Goal: Task Accomplishment & Management: Use online tool/utility

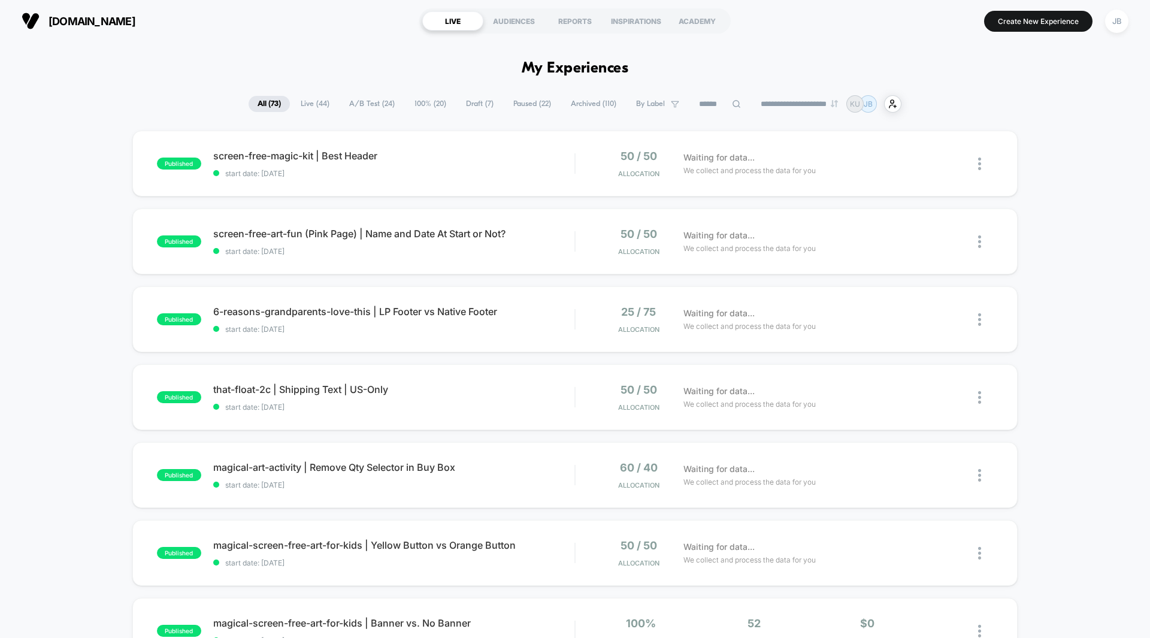
click at [366, 102] on span "A/B Test ( 24 )" at bounding box center [371, 104] width 63 height 16
click at [1044, 154] on div "published screen-free-magic-kit | Best Header start date: [DATE] 50 / 50 Alloca…" at bounding box center [575, 622] width 1150 height 982
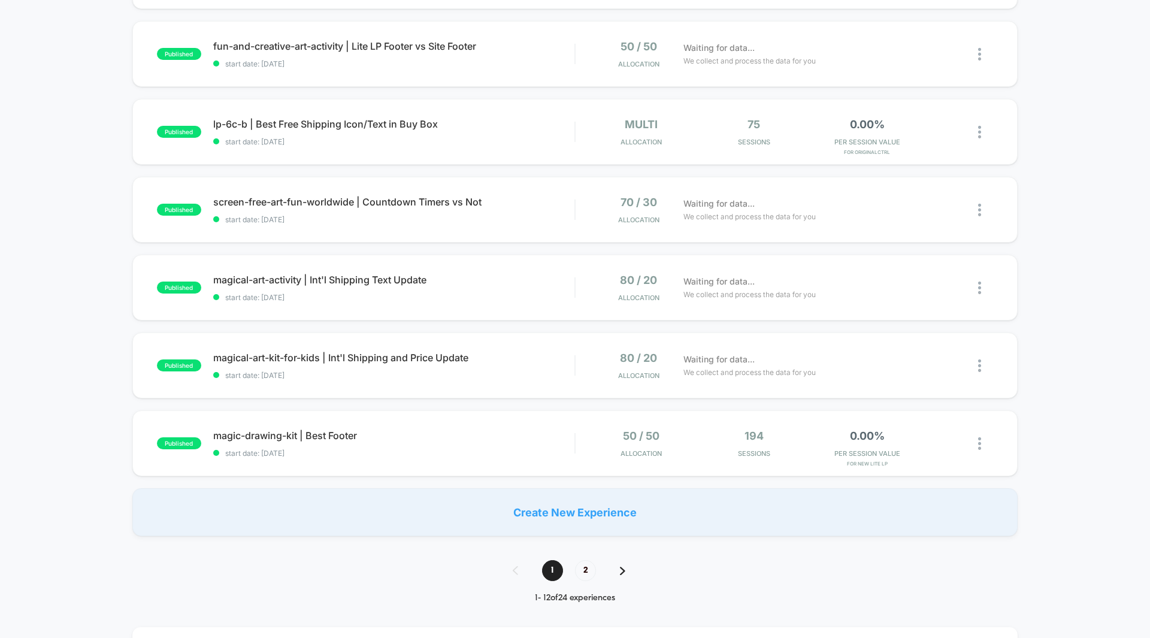
scroll to position [578, 0]
click at [581, 568] on span "2" at bounding box center [585, 568] width 21 height 21
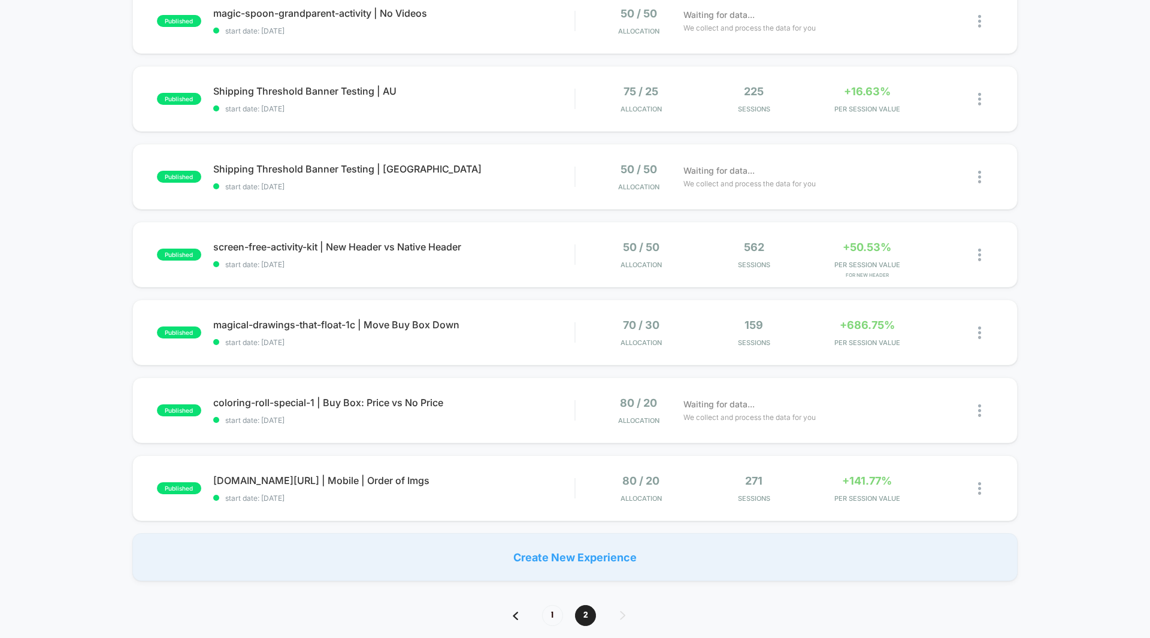
scroll to position [532, 0]
click at [1038, 240] on div "published Shipping Threshold Banner Testing | UK start date: [DATE] 75 / 25 All…" at bounding box center [575, 89] width 1150 height 982
click at [548, 610] on span "1" at bounding box center [552, 614] width 21 height 21
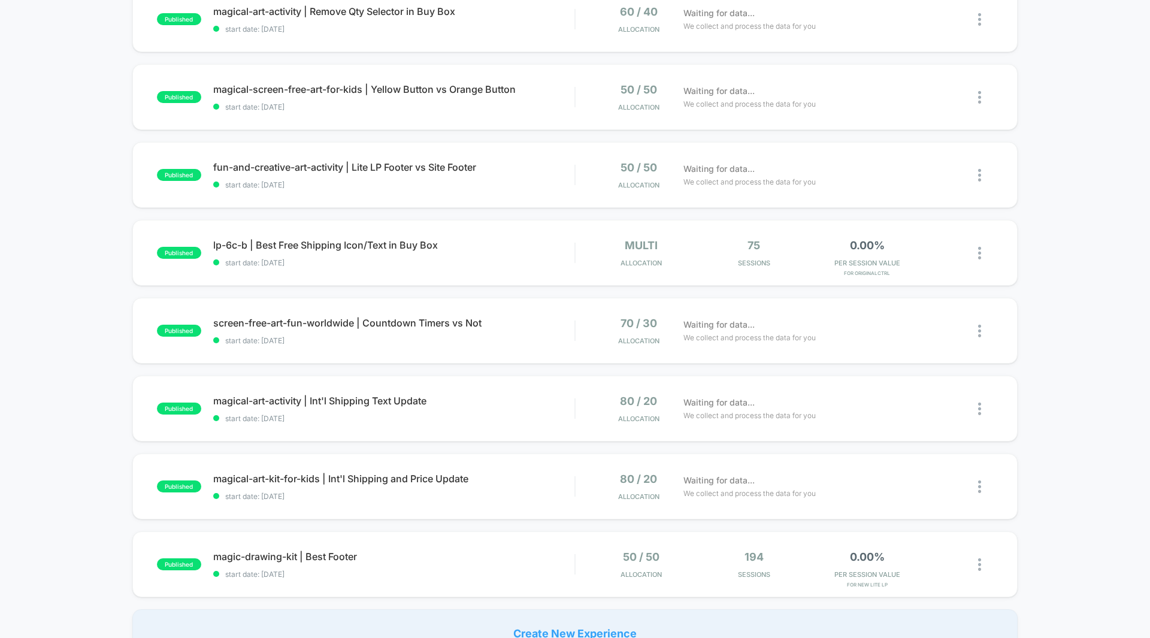
scroll to position [454, 0]
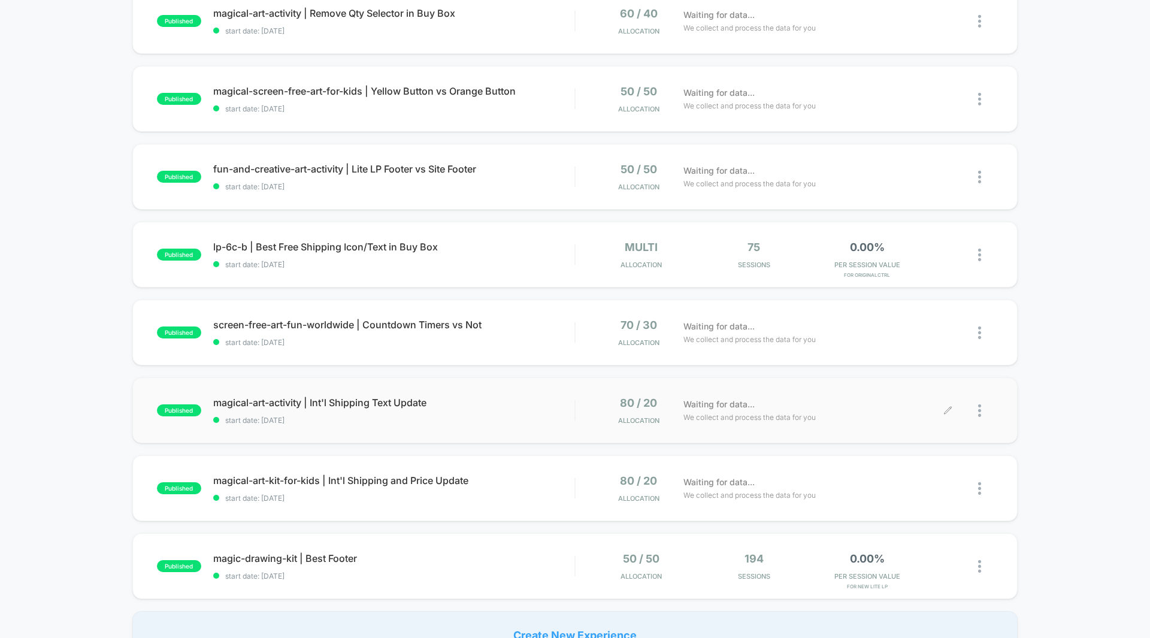
click at [860, 412] on div "Waiting for data... We collect and process the data for you" at bounding box center [812, 410] width 271 height 28
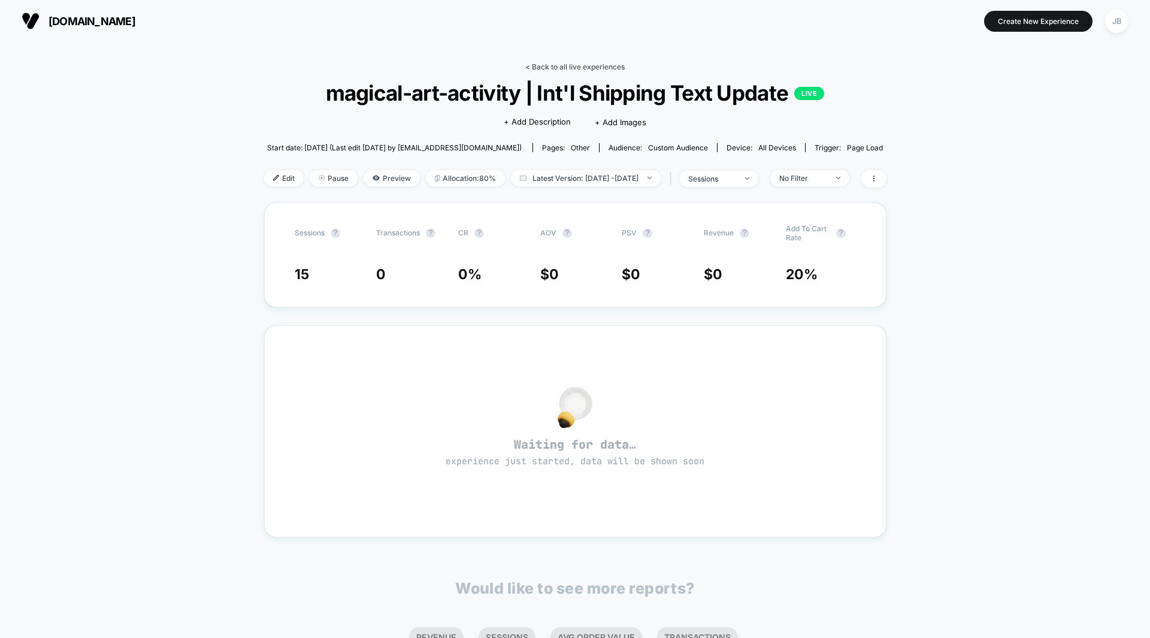
click at [554, 65] on link "< Back to all live experiences" at bounding box center [574, 66] width 99 height 9
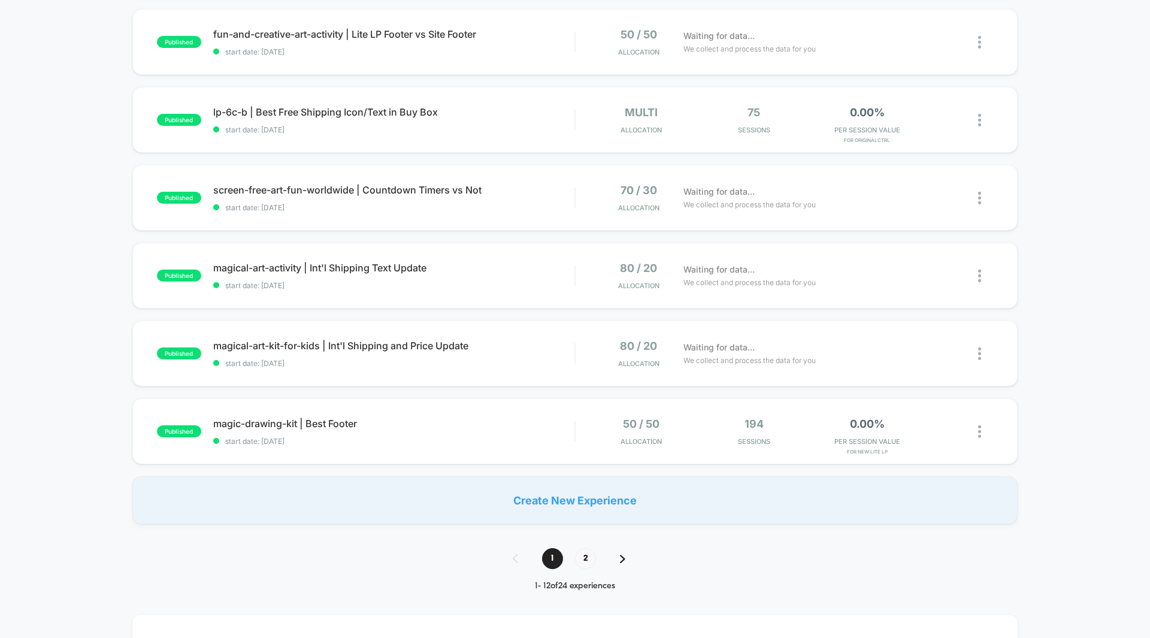
scroll to position [551, 0]
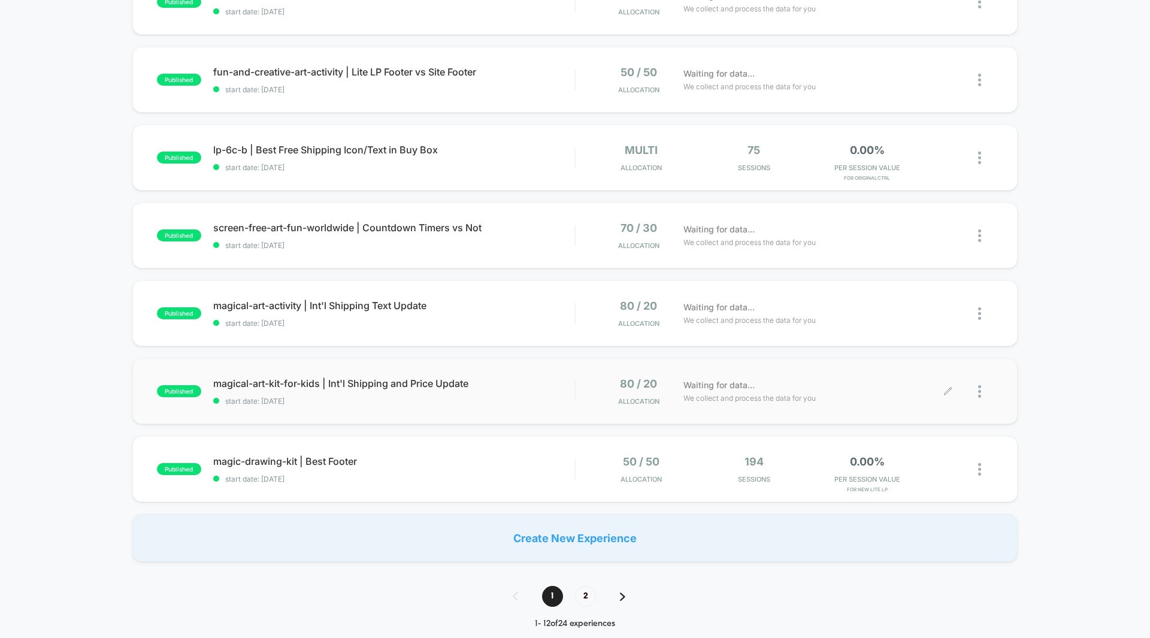
click at [847, 395] on div "Waiting for data... We collect and process the data for you" at bounding box center [812, 391] width 271 height 28
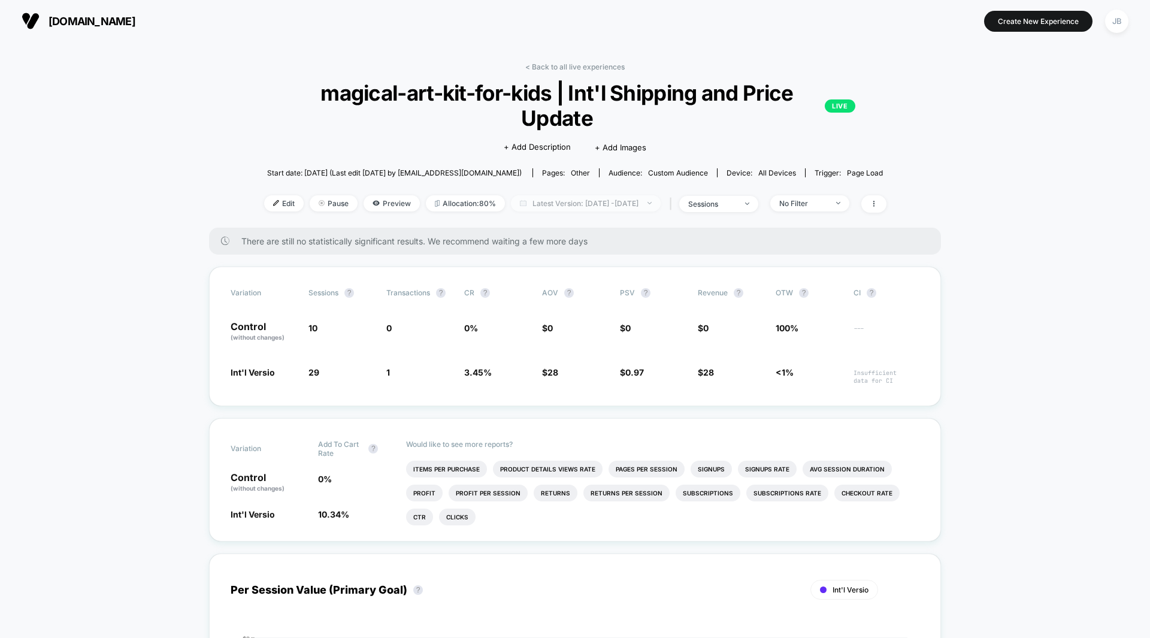
click at [620, 195] on span "Latest Version: [DATE] - [DATE]" at bounding box center [586, 203] width 150 height 16
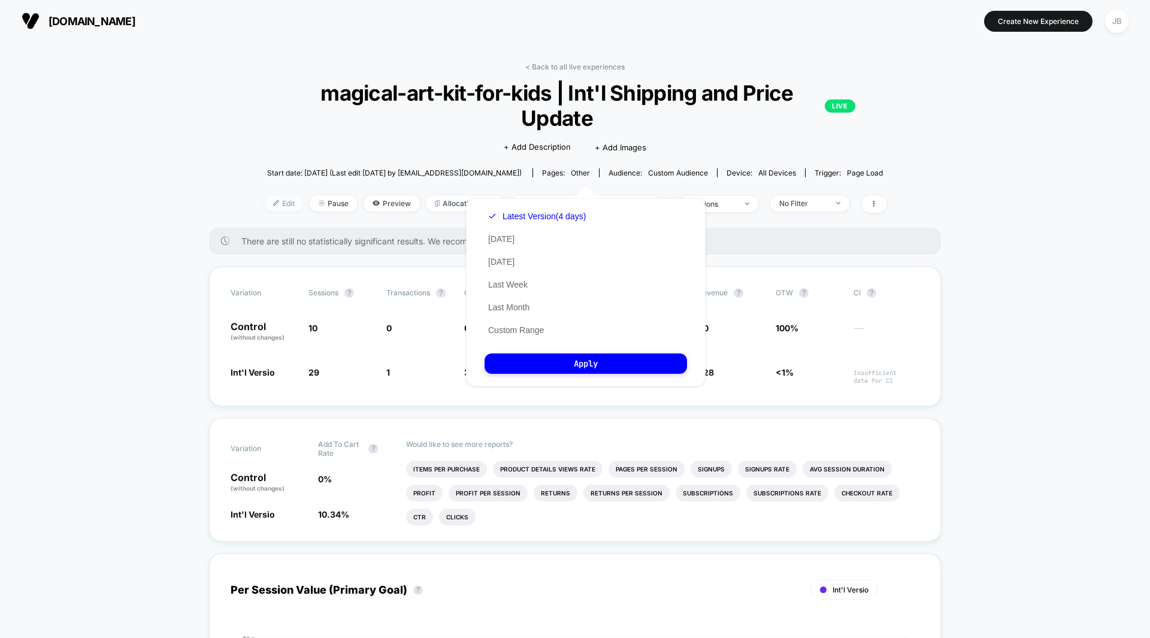
click at [265, 195] on span "Edit" at bounding box center [284, 203] width 40 height 16
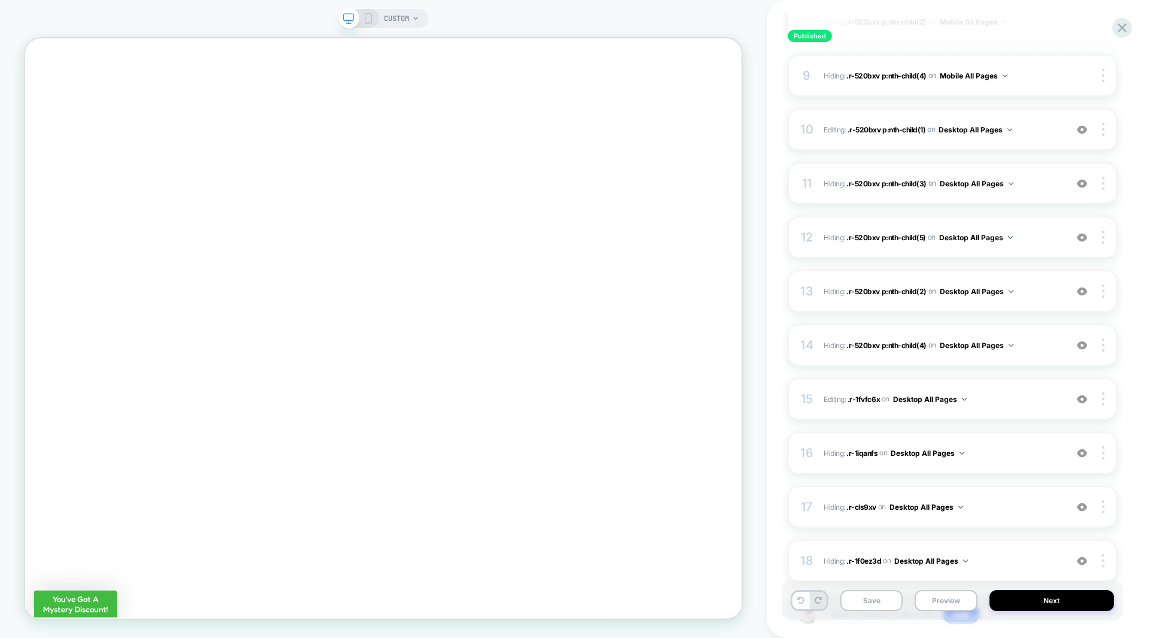
scroll to position [604, 0]
click at [1038, 126] on span "Editing : .r-520bxv p:nth-child(1) .r-520bxv p:nth-child(1) on Desktop All Pages" at bounding box center [941, 129] width 237 height 15
click at [1029, 398] on span "Editing : .r-1fvfc6x .r-1fvfc6x on Desktop All Pages" at bounding box center [941, 398] width 237 height 15
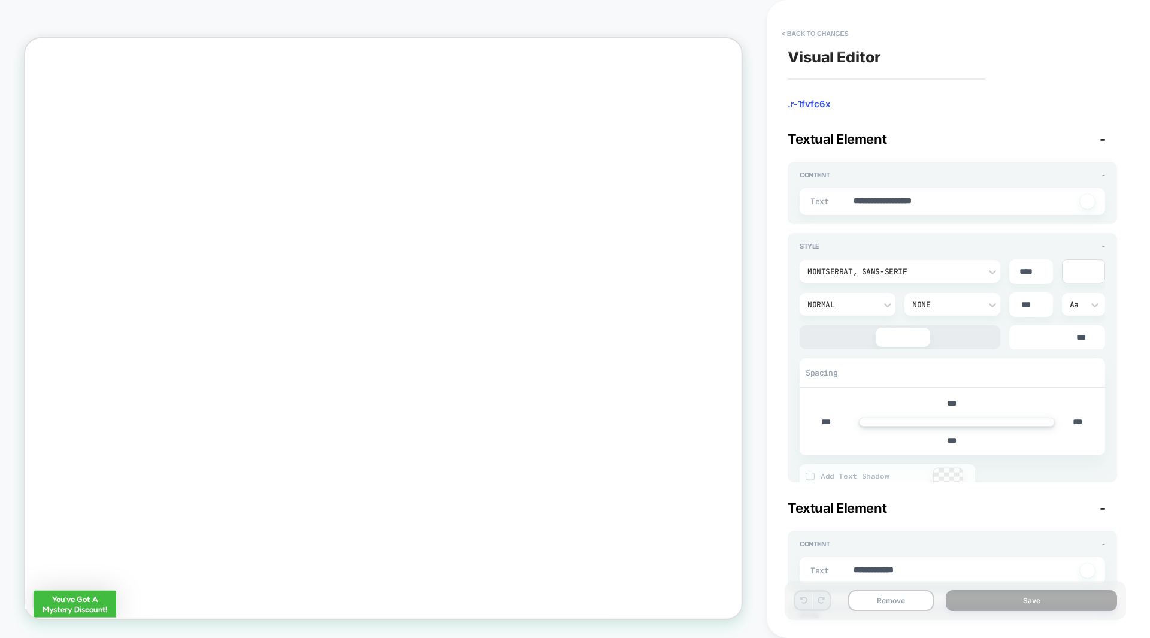
scroll to position [595, 0]
click at [824, 33] on button "< Back to changes" at bounding box center [814, 33] width 79 height 19
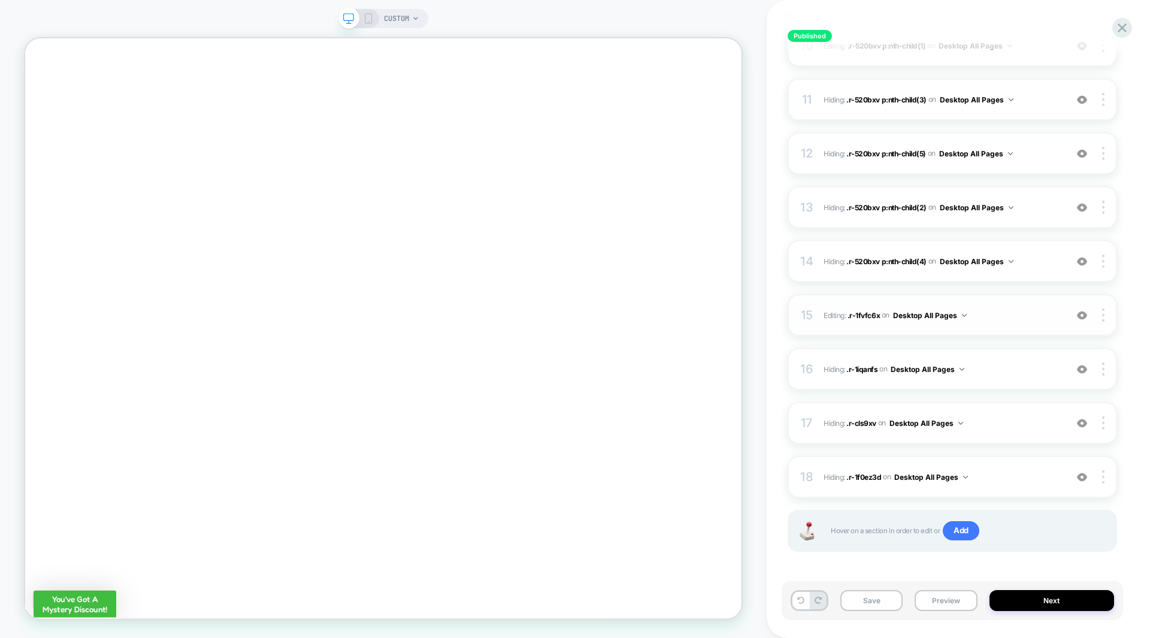
scroll to position [690, 0]
click at [1003, 365] on span "Hiding : .r-1iqanfs .r-1iqanfs on Desktop All Pages" at bounding box center [941, 365] width 237 height 15
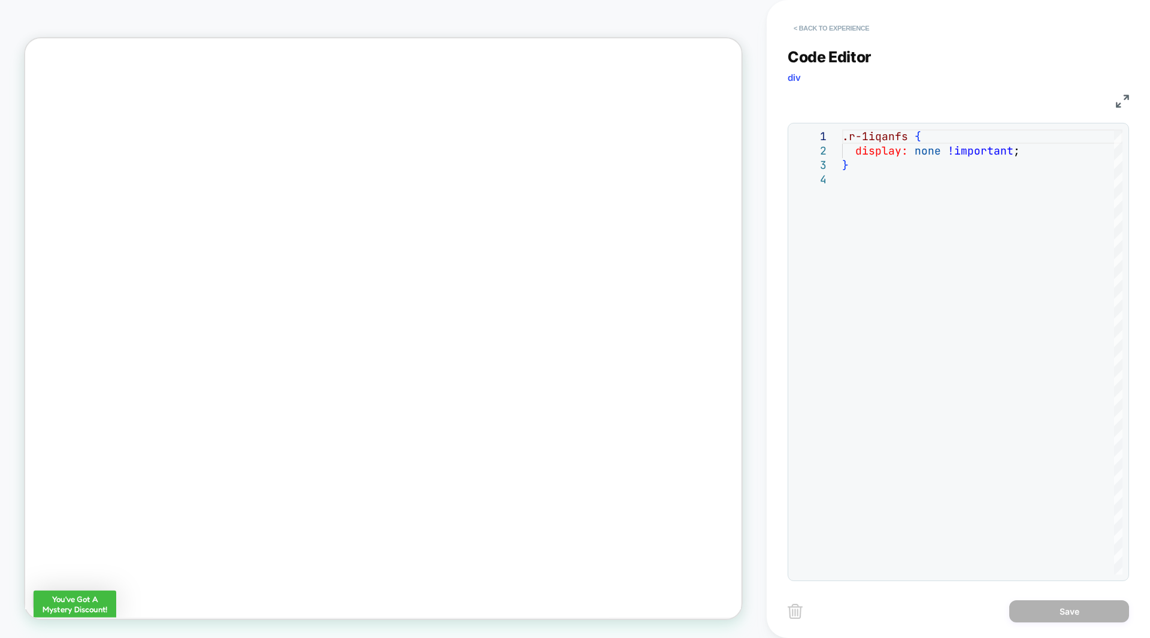
click at [815, 26] on button "< Back to experience" at bounding box center [830, 28] width 87 height 19
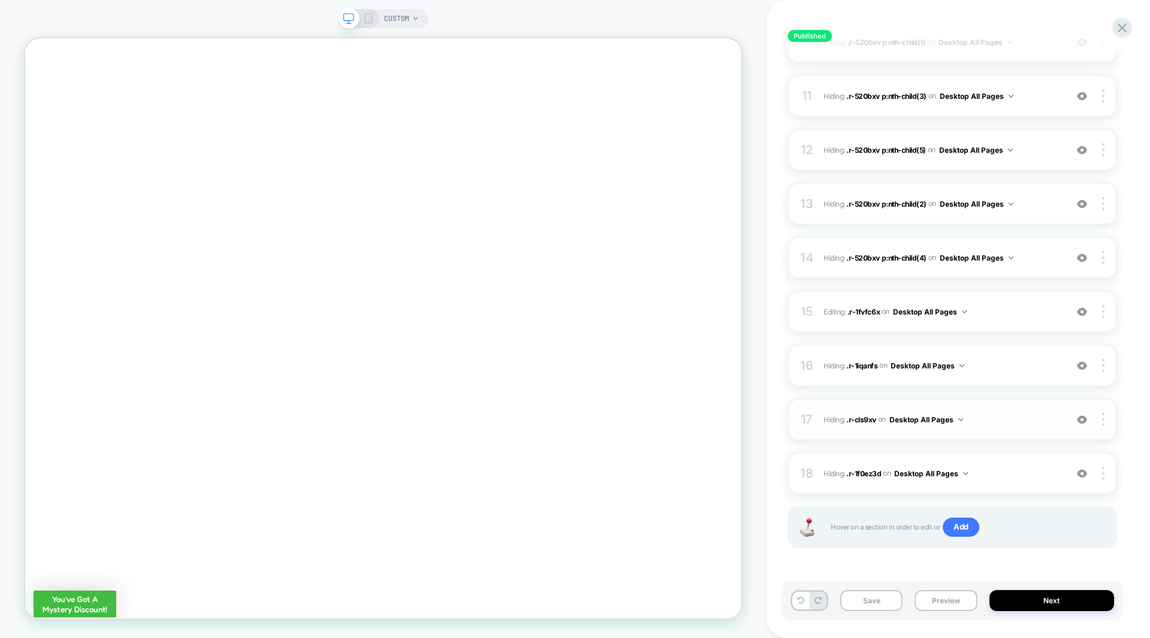
click at [1019, 415] on span "Hiding : .r-cls9xv .r-cls9xv on Desktop All Pages" at bounding box center [941, 419] width 237 height 15
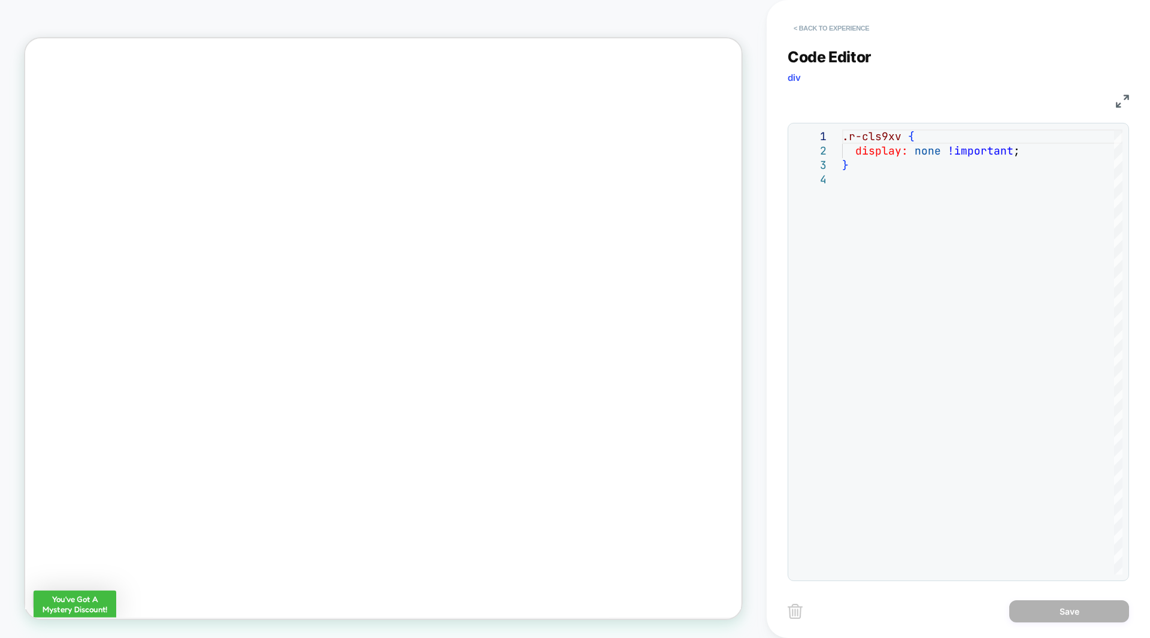
click at [848, 28] on button "< Back to experience" at bounding box center [830, 28] width 87 height 19
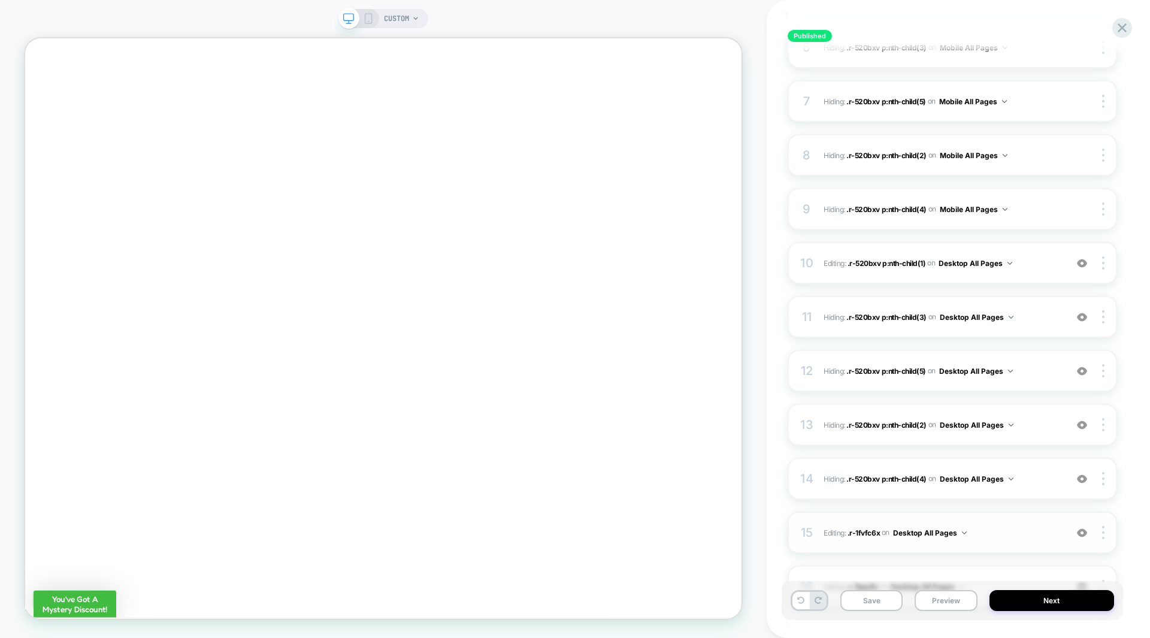
scroll to position [463, 0]
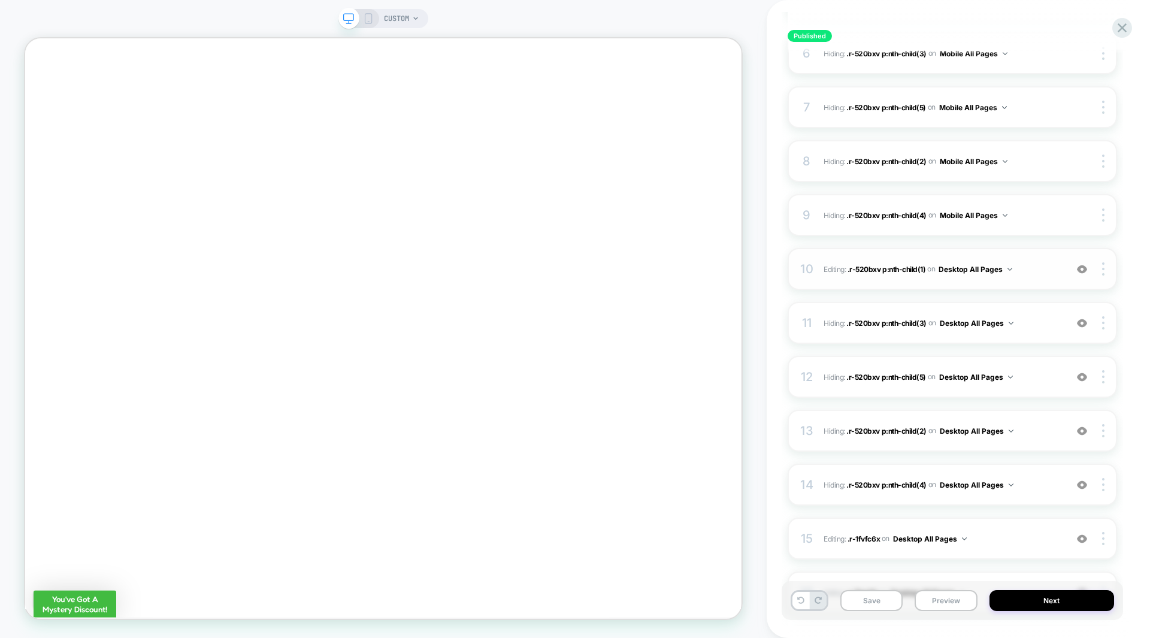
click at [1045, 272] on span "Editing : .r-520bxv p:nth-child(1) .r-520bxv p:nth-child(1) on Desktop All Pages" at bounding box center [941, 269] width 237 height 15
click at [652, 290] on polyline "Collapse/Expand" at bounding box center [654, 289] width 7 height 4
click at [652, 297] on p "How long does shipping take?" at bounding box center [492, 289] width 523 height 16
click at [652, 290] on polyline "Collapse/Expand" at bounding box center [654, 289] width 7 height 4
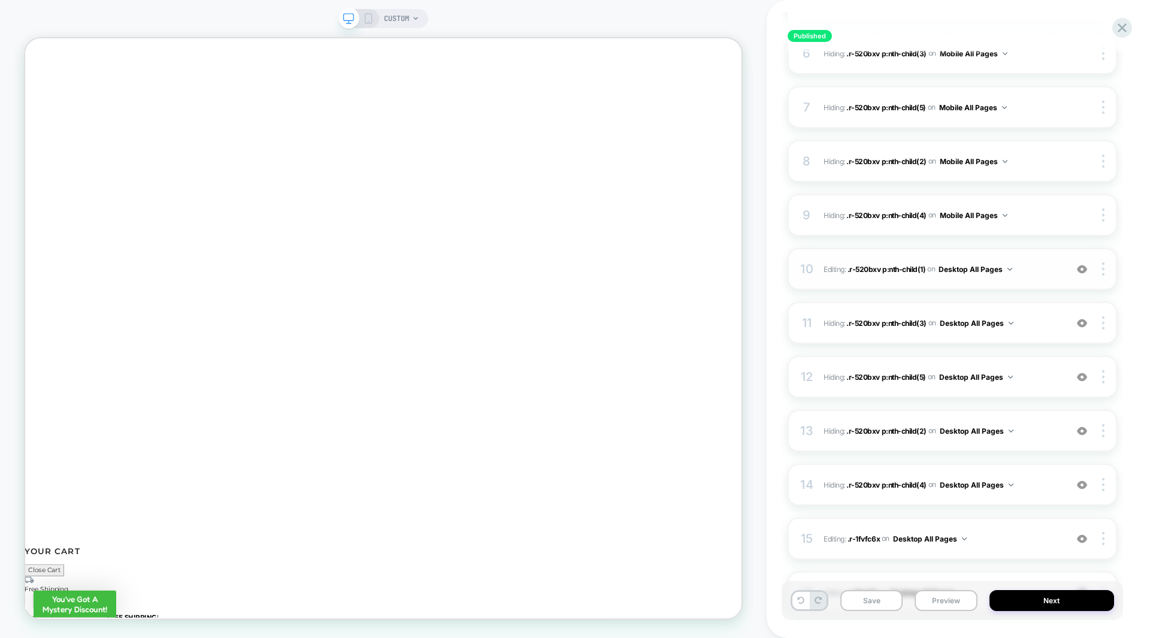
click at [1036, 269] on span "Editing : .r-520bxv p:nth-child(1) .r-520bxv p:nth-child(1) on Desktop All Pages" at bounding box center [941, 269] width 237 height 15
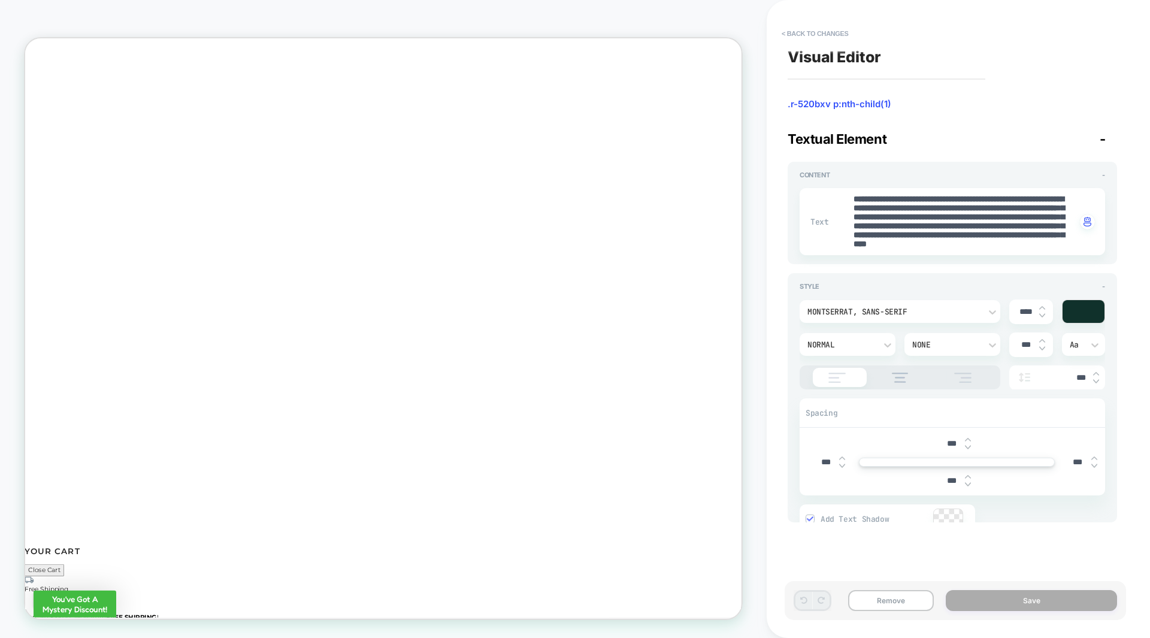
scroll to position [3444, 0]
click at [955, 220] on textarea "**********" at bounding box center [964, 221] width 224 height 56
type textarea "*"
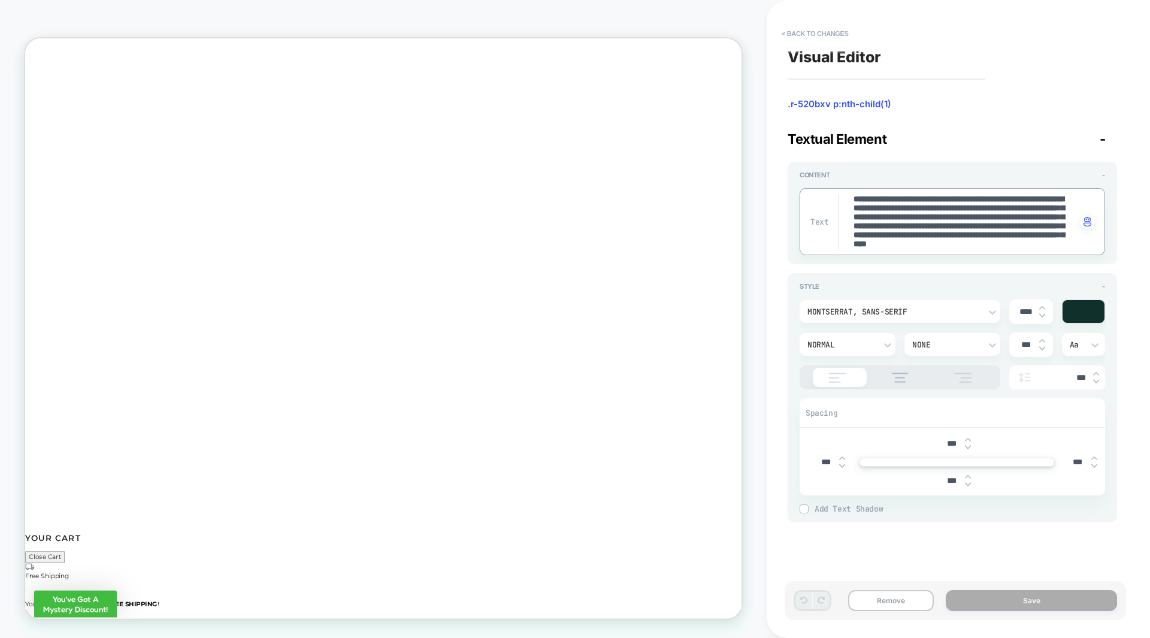
click at [1023, 81] on div "**********" at bounding box center [951, 319] width 341 height 614
click at [825, 31] on button "< Back to changes" at bounding box center [814, 33] width 79 height 19
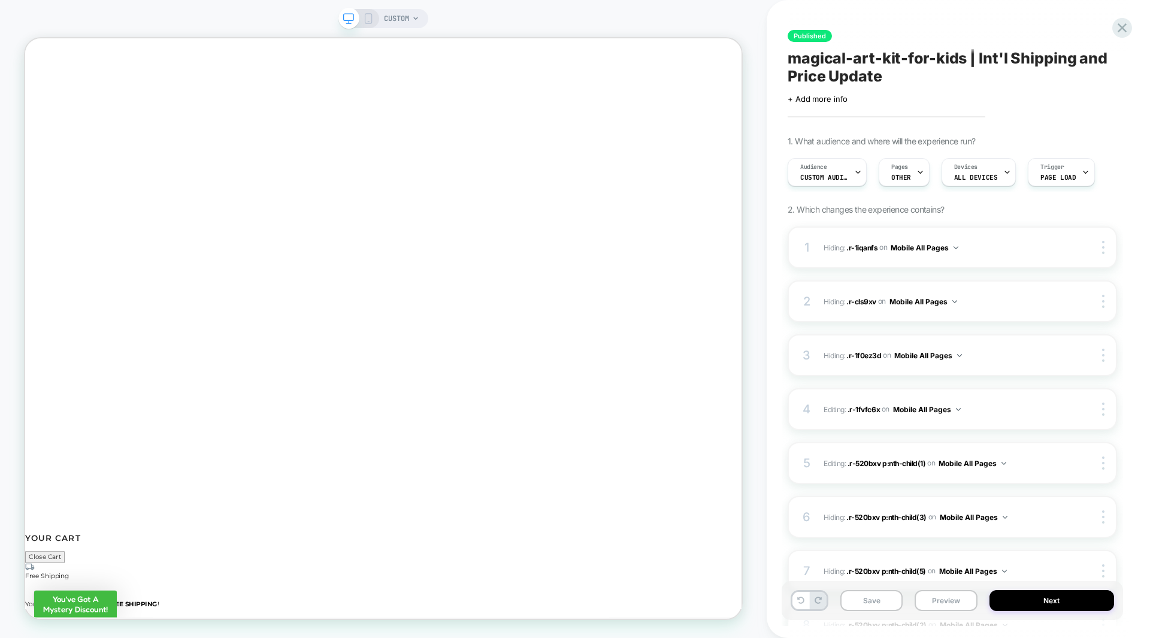
scroll to position [0, 1]
